Goal: Task Accomplishment & Management: Manage account settings

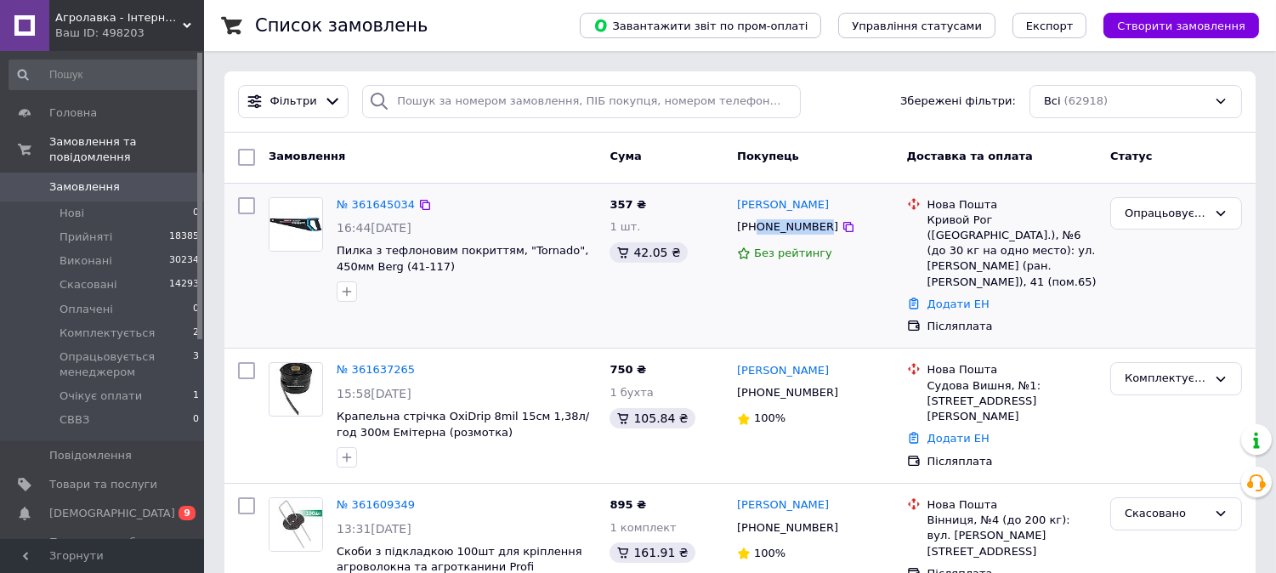
drag, startPoint x: 762, startPoint y: 228, endPoint x: 813, endPoint y: 229, distance: 51.0
click at [813, 229] on div "[PHONE_NUMBER]" at bounding box center [788, 227] width 108 height 22
click at [775, 207] on link "[PERSON_NAME]" at bounding box center [783, 205] width 92 height 16
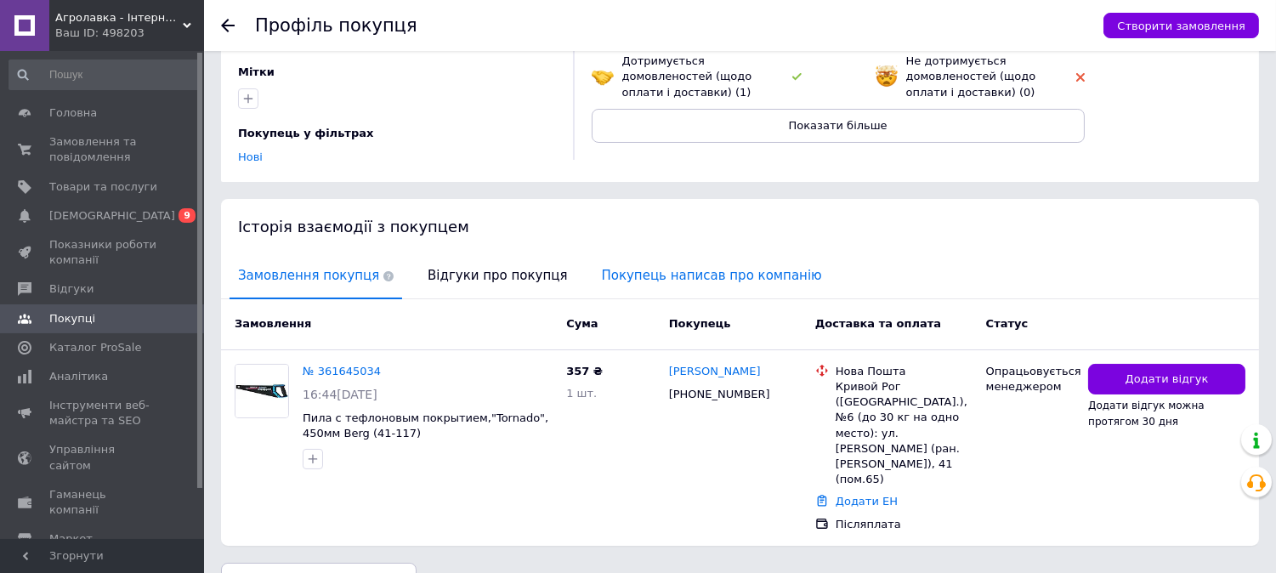
scroll to position [218, 0]
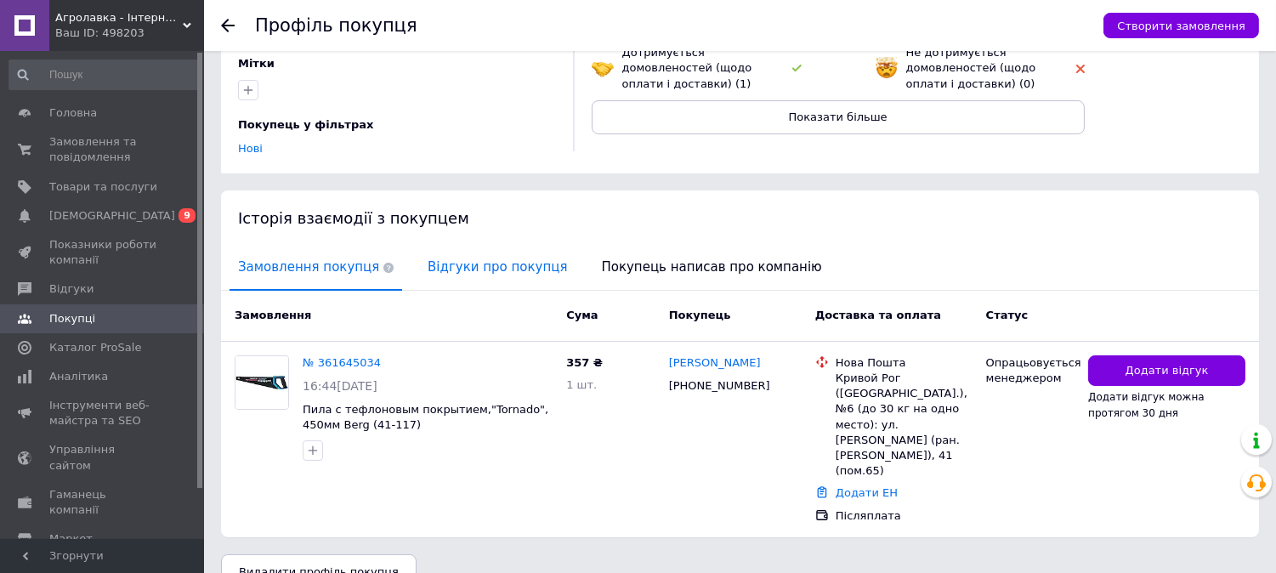
click at [484, 246] on span "Відгуки про покупця" at bounding box center [497, 267] width 156 height 43
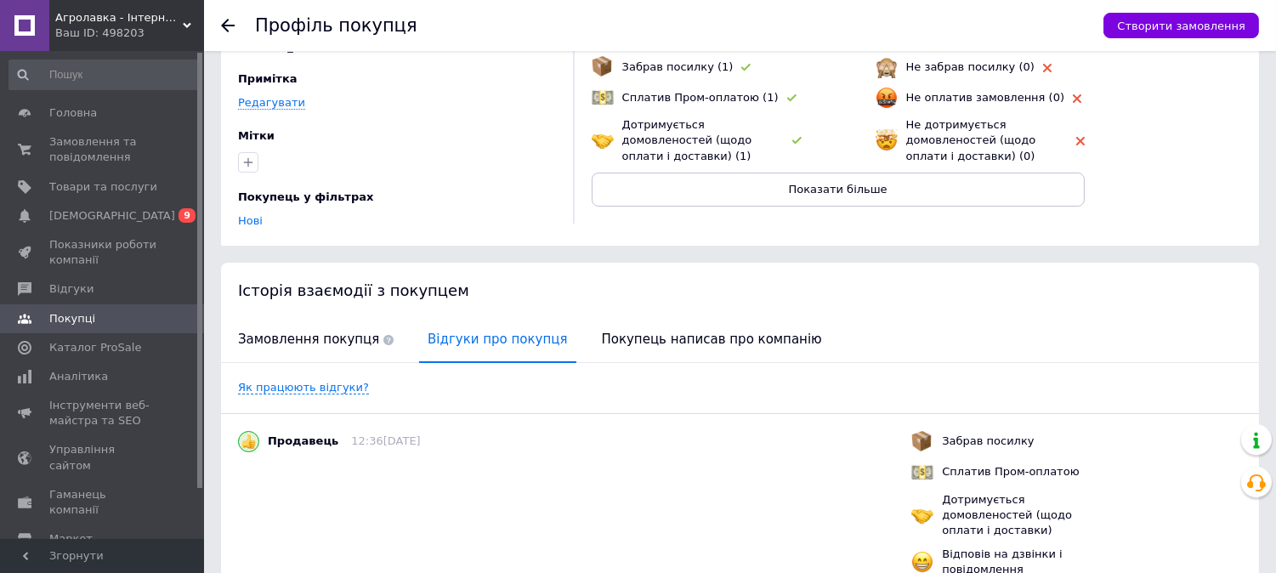
scroll to position [139, 0]
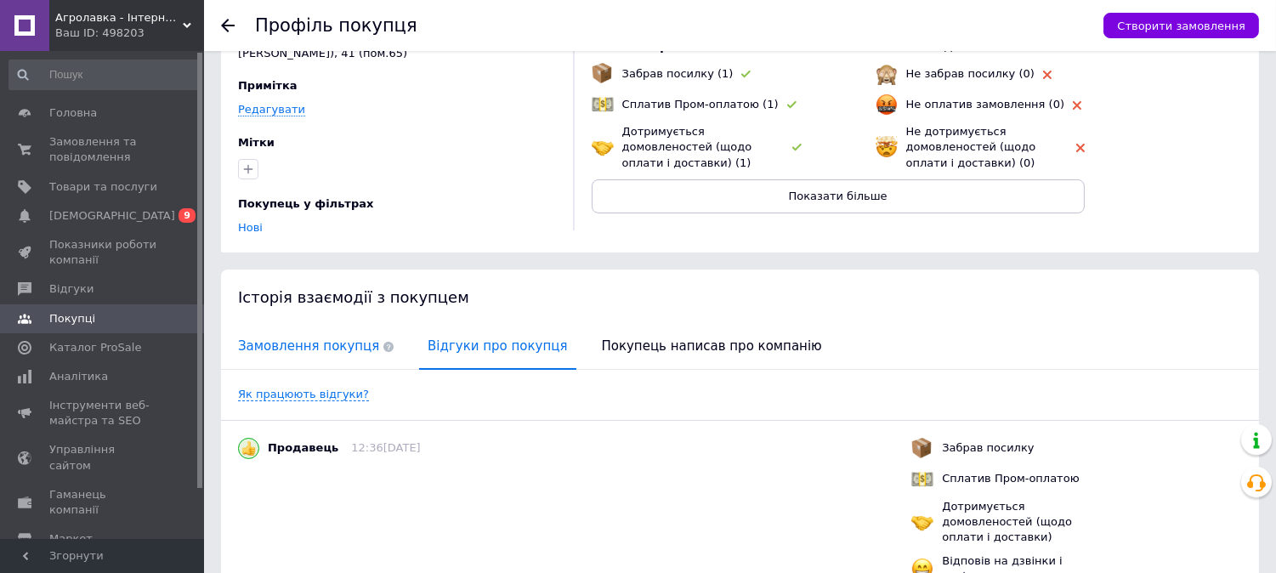
click at [318, 331] on span "Замовлення покупця" at bounding box center [315, 346] width 173 height 43
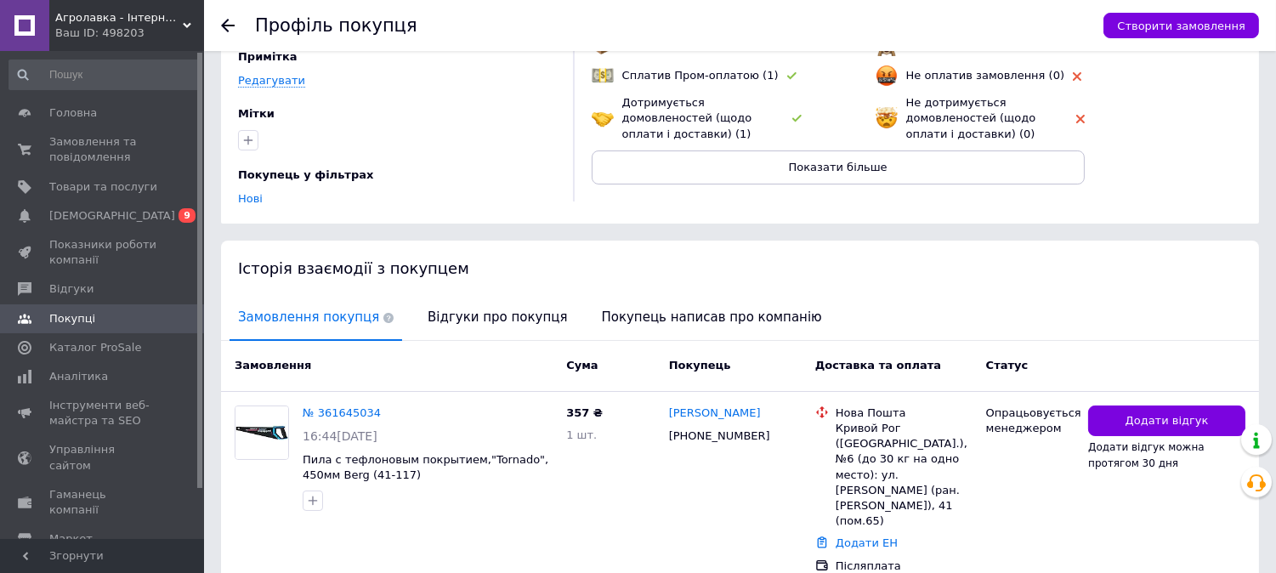
scroll to position [218, 0]
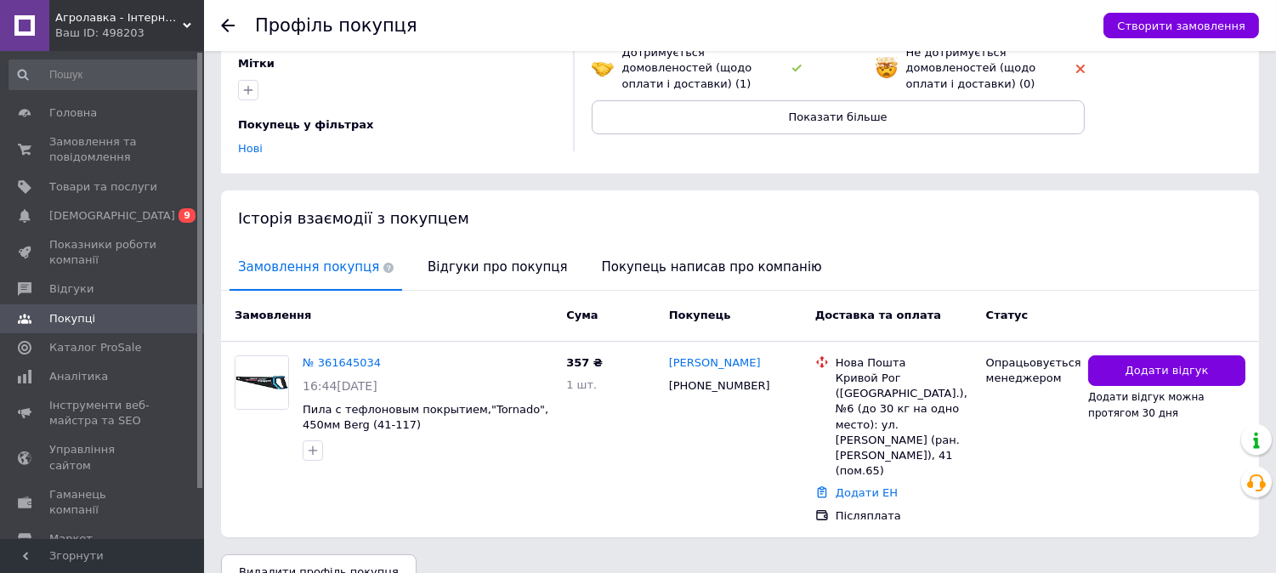
click at [486, 291] on div "Замовлення Cума Покупець Доставка та оплата Статус" at bounding box center [740, 316] width 1038 height 51
click at [480, 264] on span "Відгуки про покупця" at bounding box center [497, 267] width 156 height 43
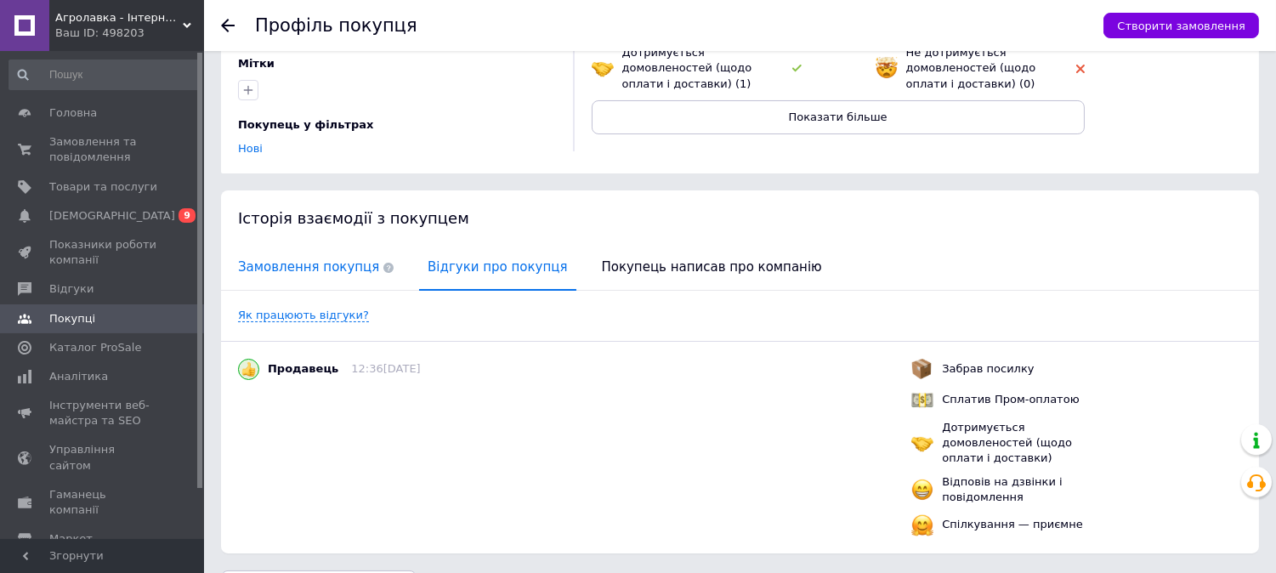
click at [304, 246] on span "Замовлення покупця" at bounding box center [315, 267] width 173 height 43
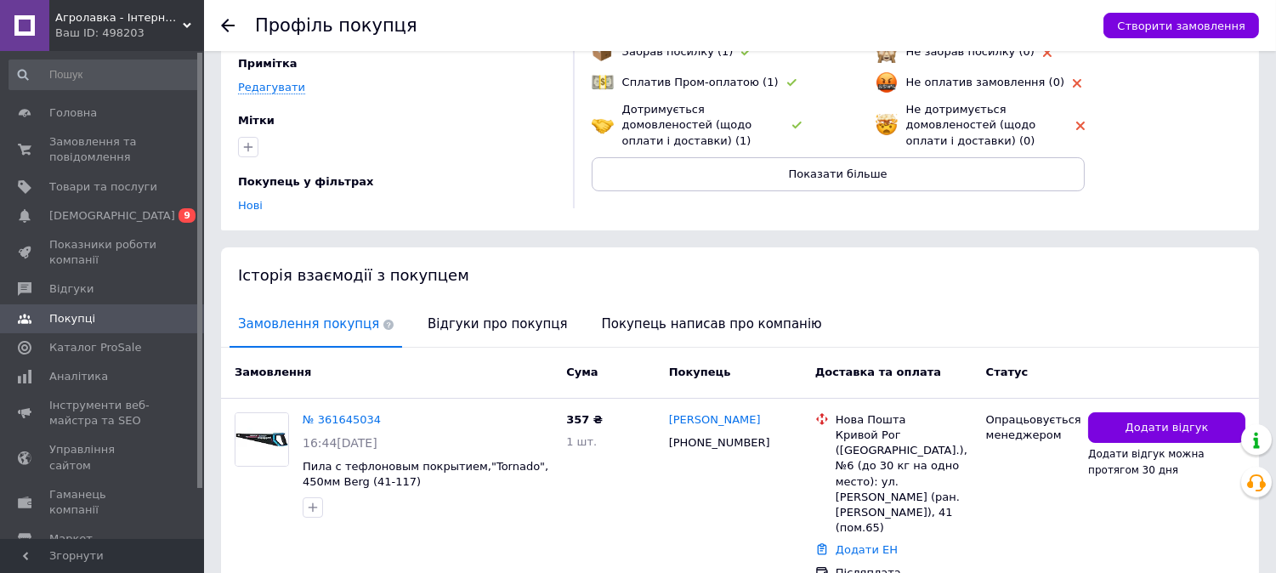
scroll to position [189, 0]
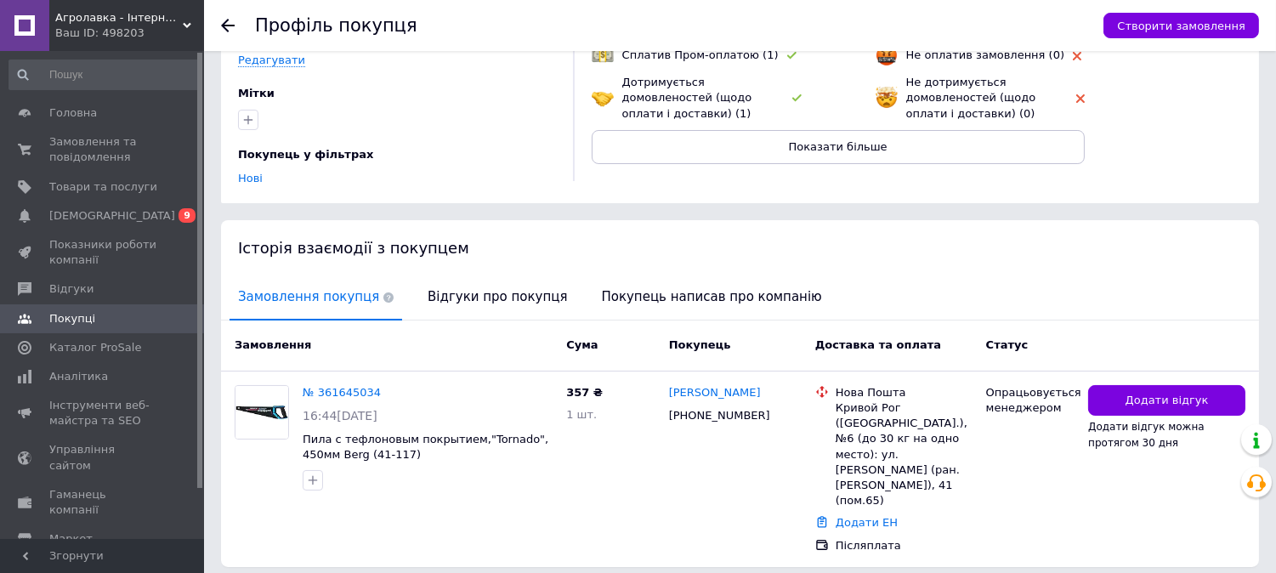
click at [225, 22] on use at bounding box center [228, 26] width 14 height 14
